Goal: Check status: Check status

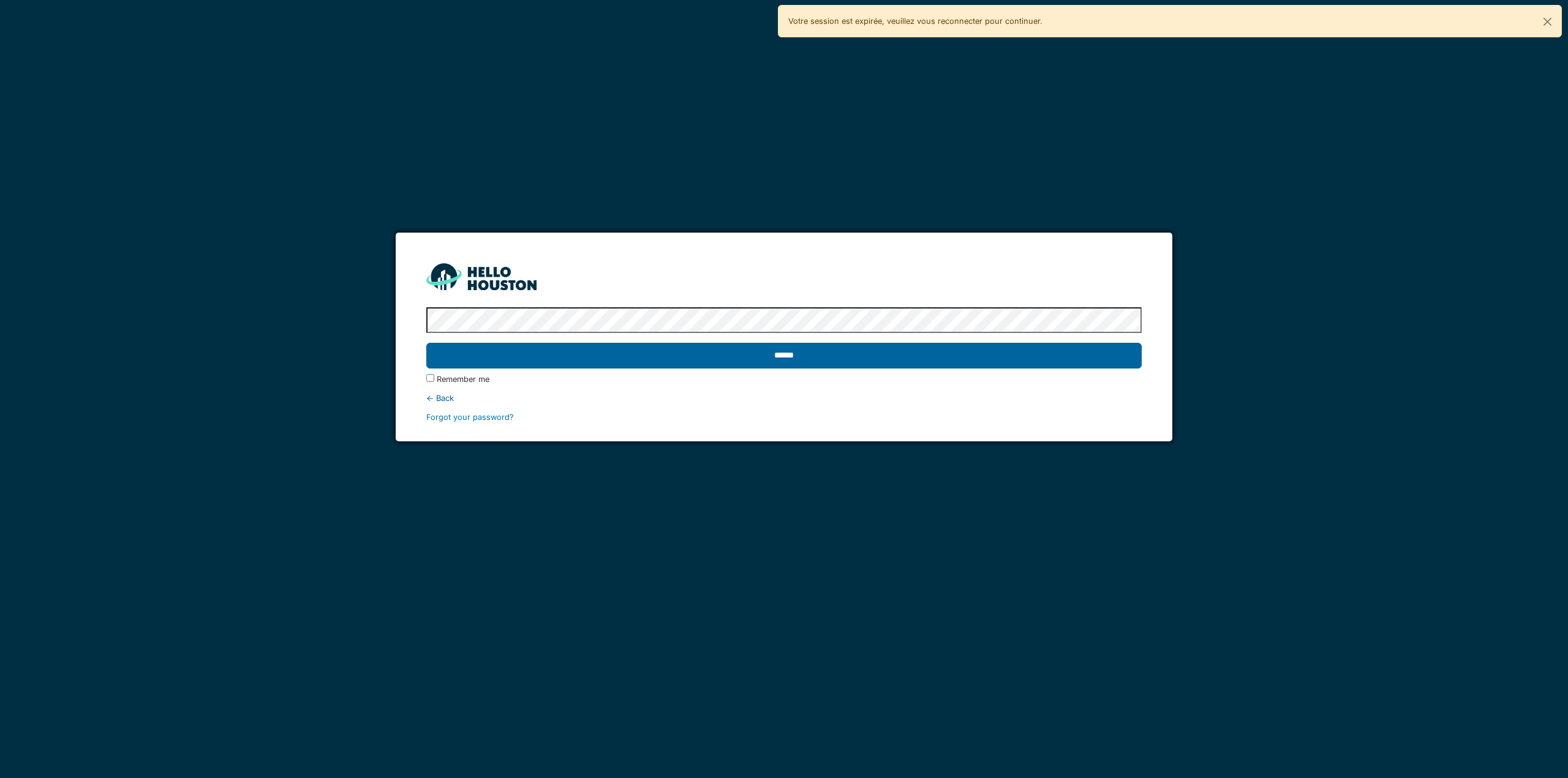
click at [1087, 357] on input "******" at bounding box center [784, 356] width 715 height 25
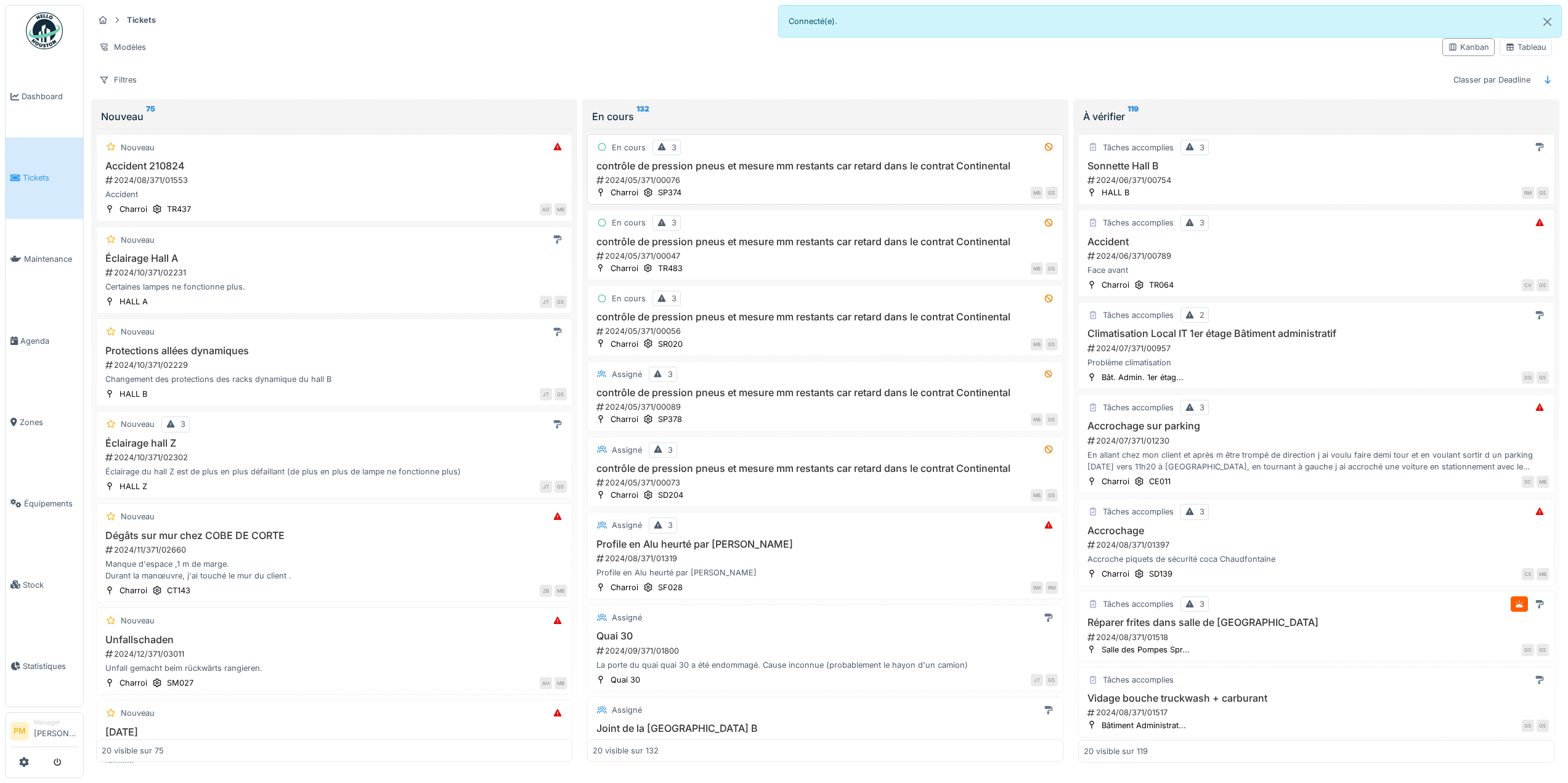
click at [831, 173] on div "contrôle de pression pneus et mesure mm restants car retard dans le contrat Con…" at bounding box center [825, 173] width 465 height 26
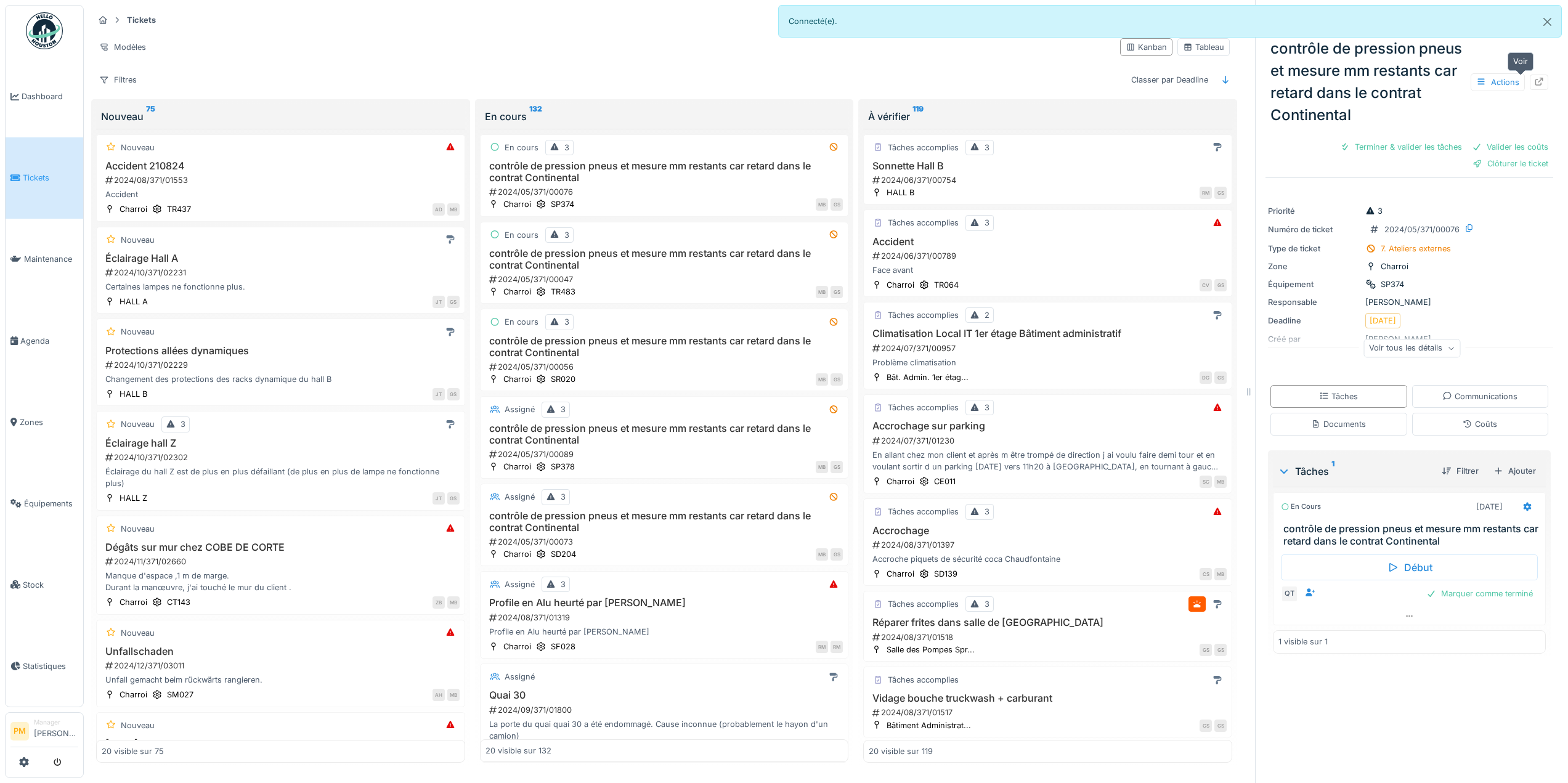
click at [1534, 83] on icon at bounding box center [1539, 81] width 10 height 8
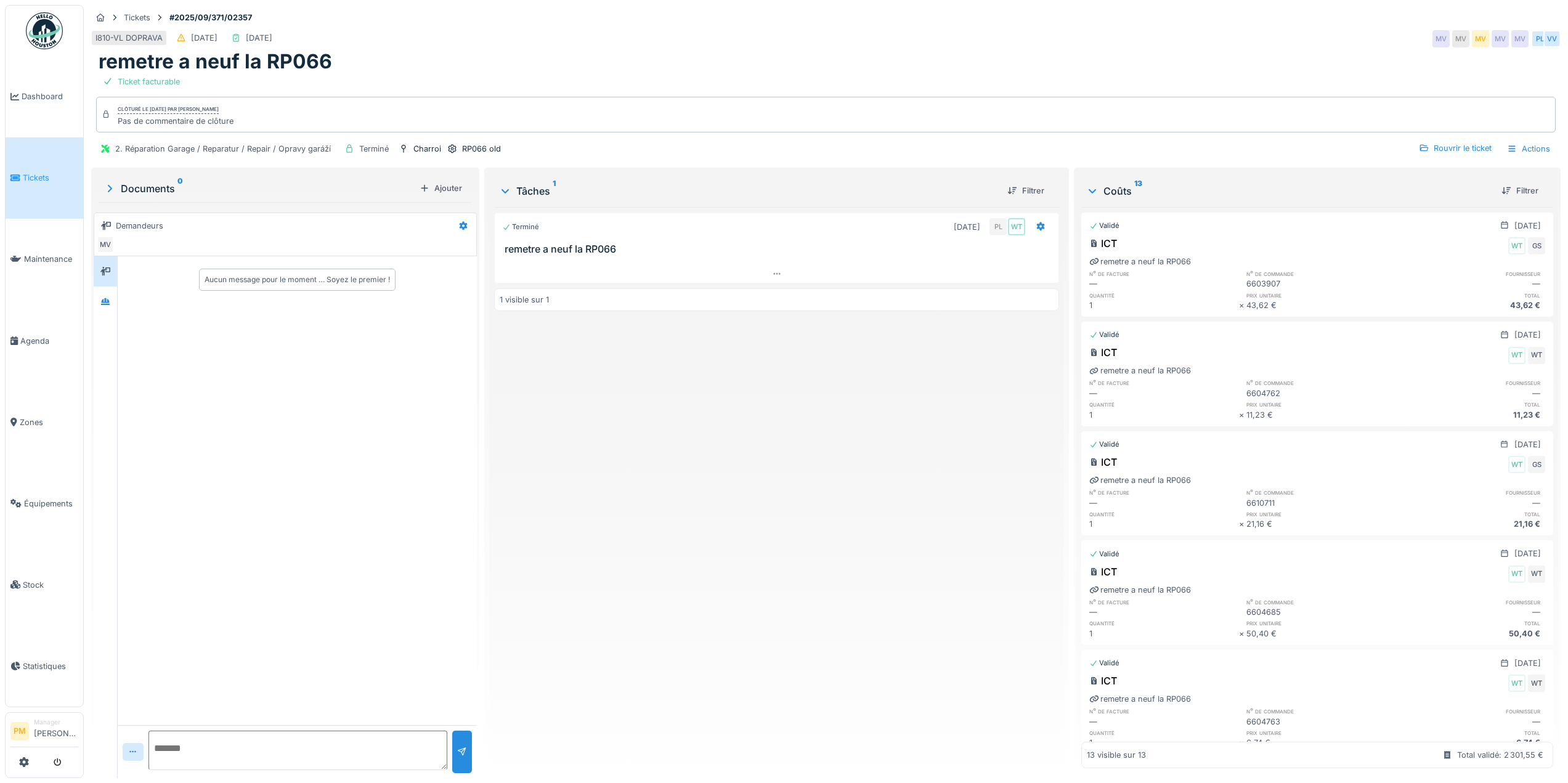
click at [704, 418] on div "Terminé [DATE] PL WT remetre a neuf la RP066 1 visible sur 1" at bounding box center [776, 488] width 565 height 561
click at [475, 142] on div "RP066 old" at bounding box center [474, 148] width 55 height 13
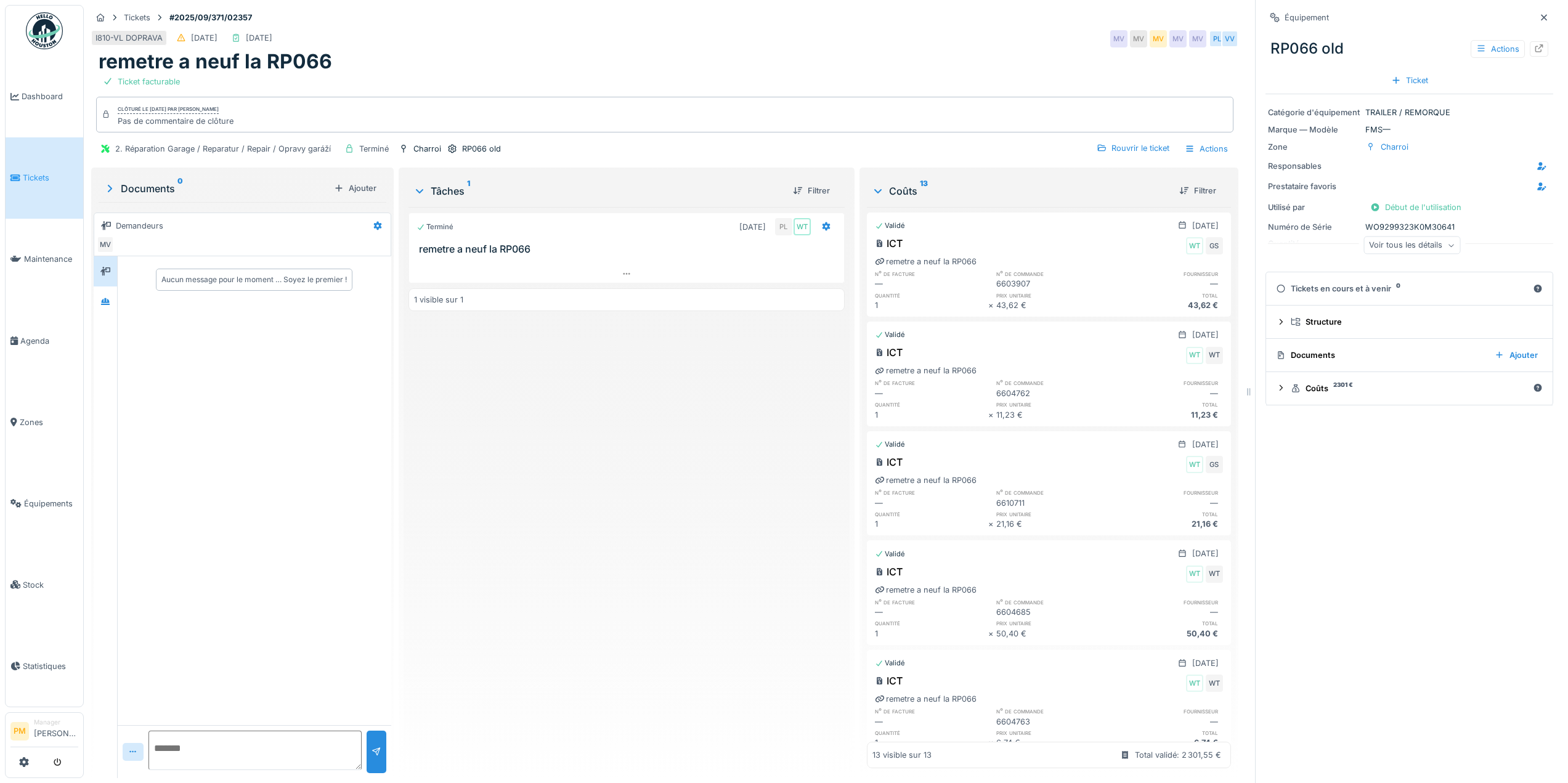
click at [660, 397] on div "Terminé [DATE] PL WT remetre a neuf la RP066 1 visible sur 1" at bounding box center [627, 488] width 436 height 561
click at [1402, 243] on div "Voir tous les détails" at bounding box center [1412, 245] width 97 height 18
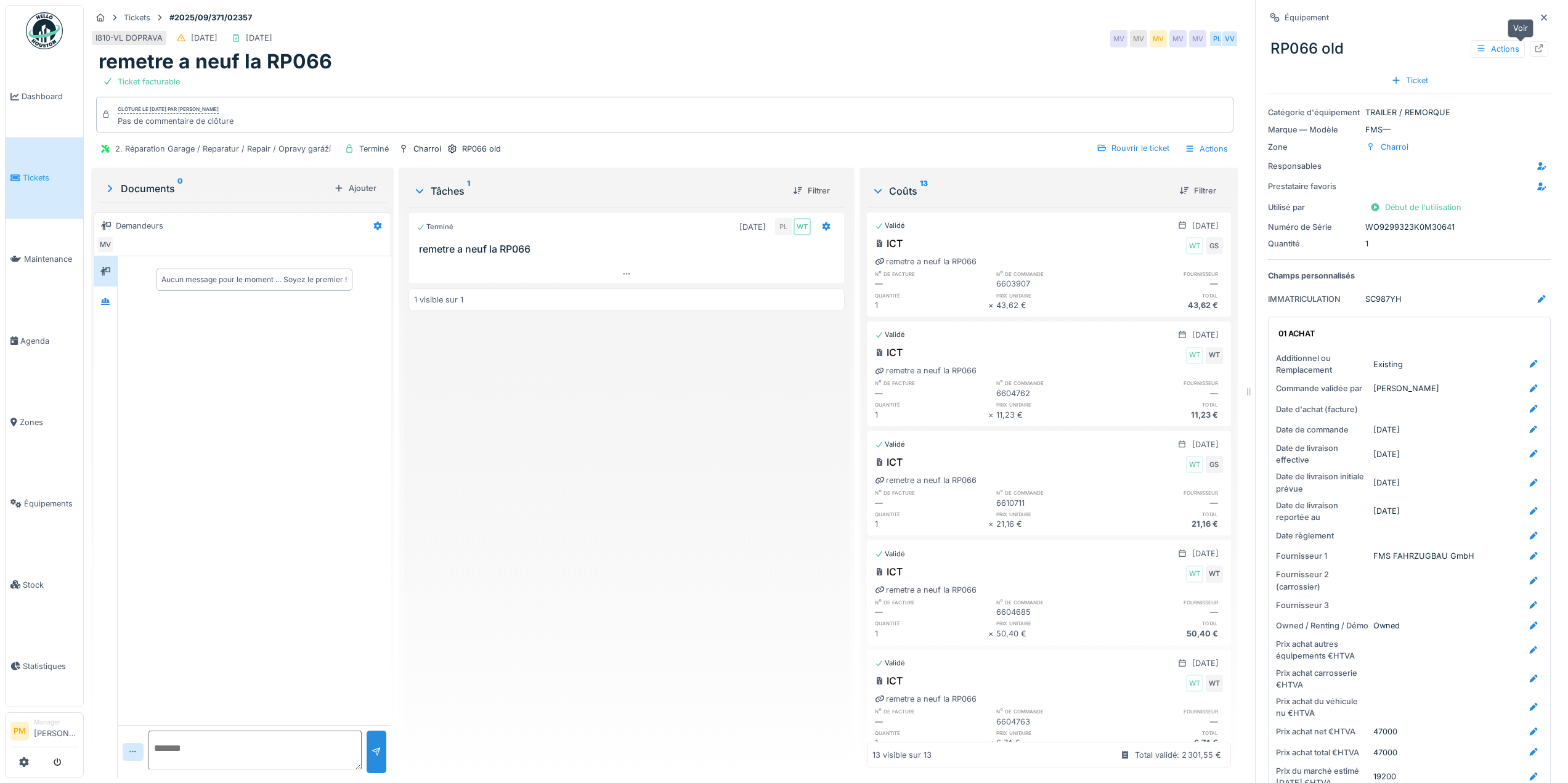
click at [1534, 55] on div at bounding box center [1539, 48] width 10 height 11
click at [916, 75] on div "Ticket facturable" at bounding box center [664, 81] width 1132 height 15
click at [576, 442] on div "Terminé [DATE] PL WT remetre a neuf la RP066 1 visible sur 1" at bounding box center [627, 488] width 436 height 561
